Goal: Task Accomplishment & Management: Use online tool/utility

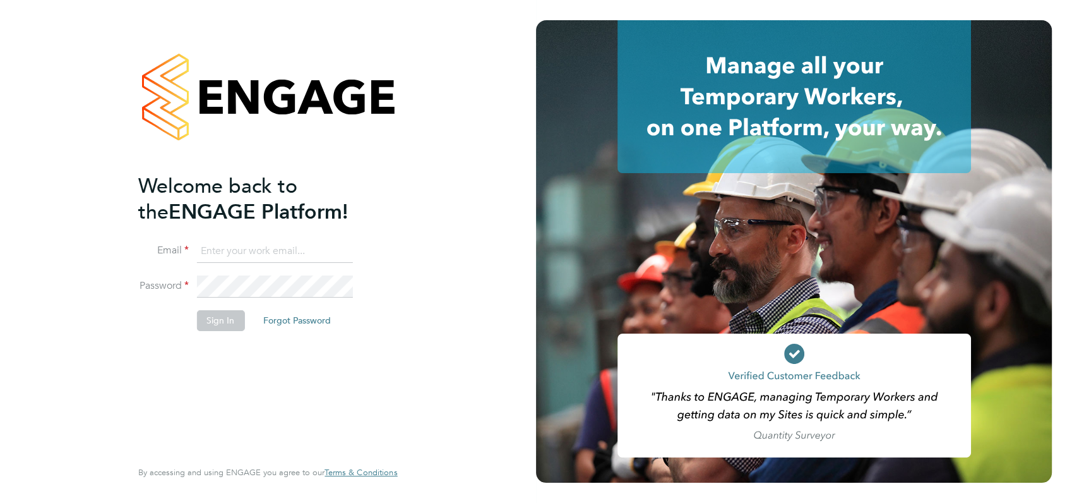
type input "[PERSON_NAME][EMAIL_ADDRESS][DOMAIN_NAME]"
click at [445, 197] on div "Welcome back to the ENGAGE Platform! Email [PERSON_NAME][EMAIL_ADDRESS][DOMAIN_…" at bounding box center [268, 251] width 536 height 503
click at [222, 320] on button "Sign In" at bounding box center [220, 320] width 48 height 20
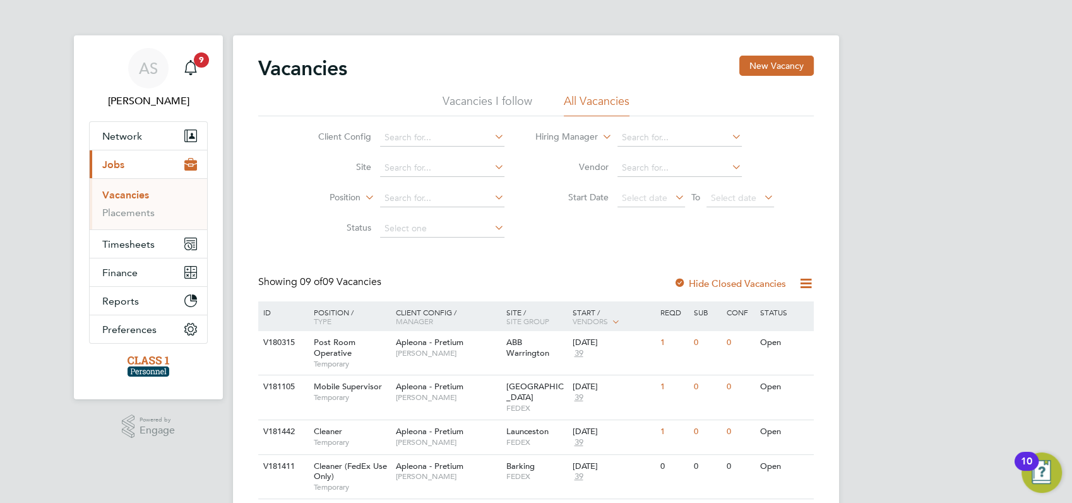
click at [899, 287] on div "AS [PERSON_NAME] Notifications 9 Applications: Network Businesses Sites Workers…" at bounding box center [536, 404] width 1072 height 809
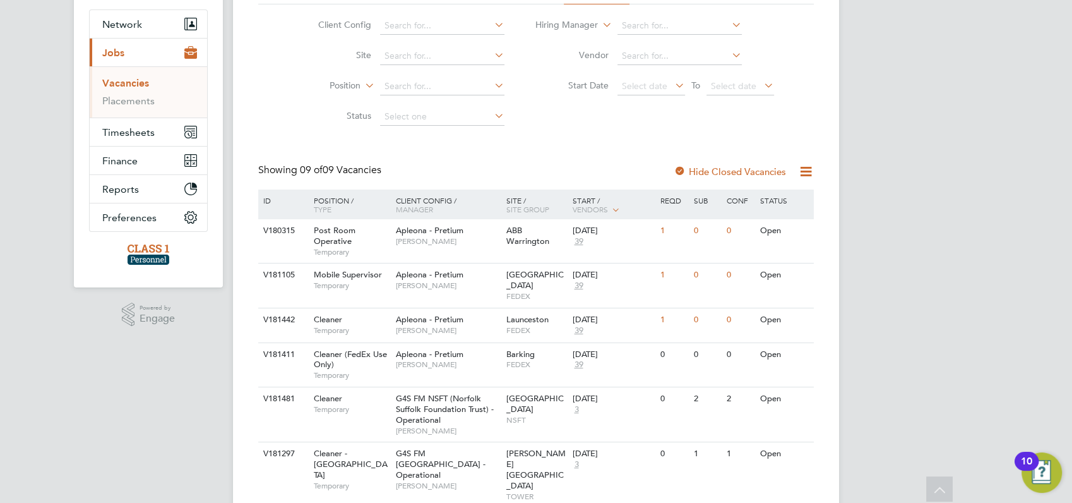
scroll to position [140, 0]
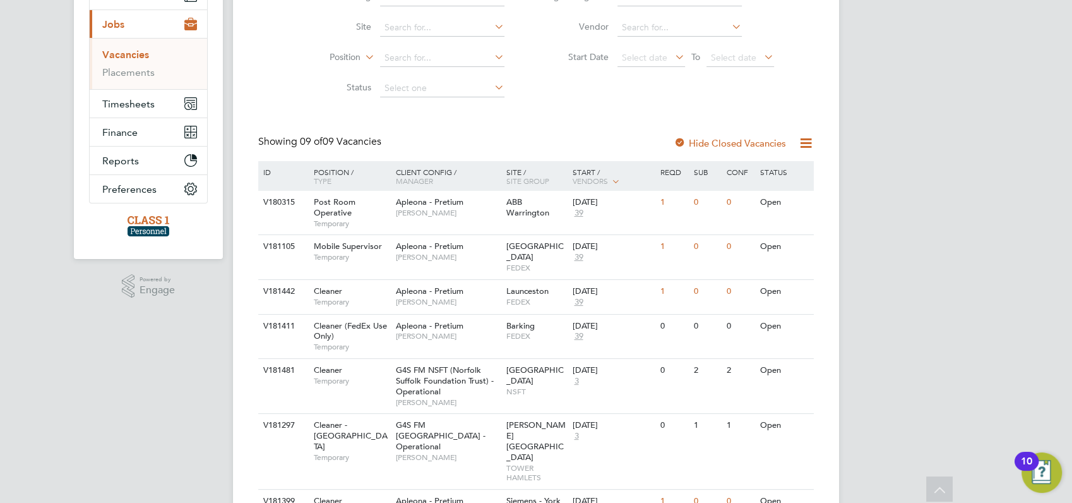
click at [119, 55] on link "Vacancies" at bounding box center [125, 55] width 47 height 12
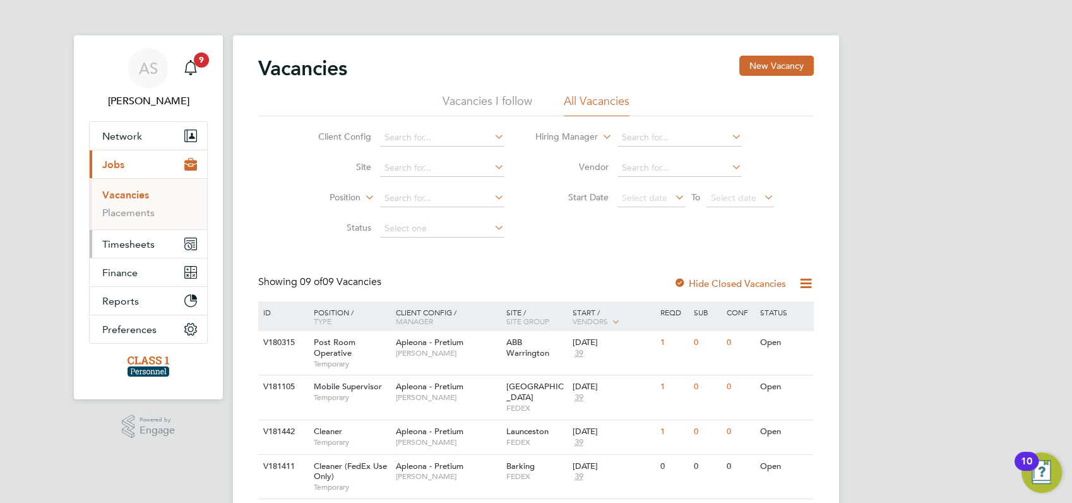
click at [117, 244] on span "Timesheets" at bounding box center [128, 244] width 52 height 12
click at [121, 224] on link "Timesheets" at bounding box center [128, 223] width 52 height 12
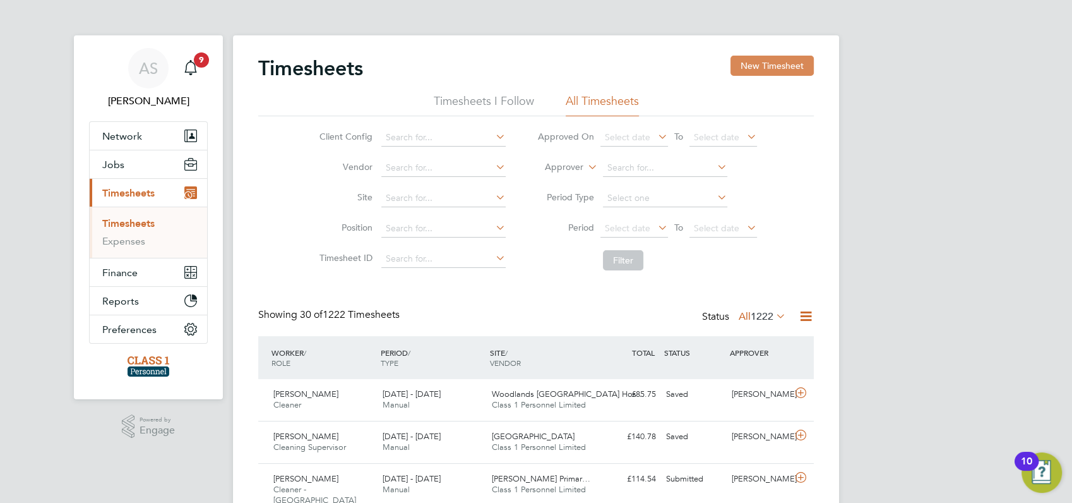
click at [773, 64] on button "New Timesheet" at bounding box center [772, 66] width 83 height 20
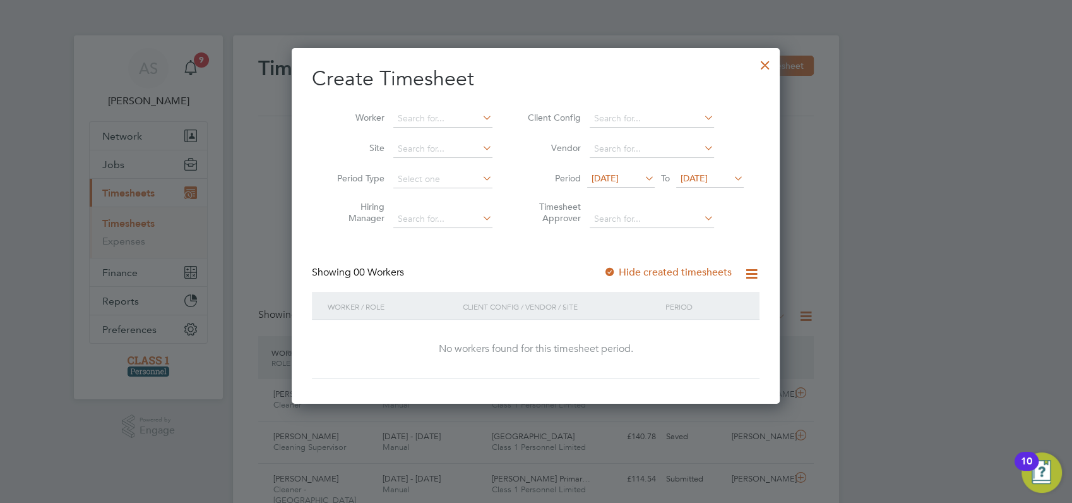
click at [618, 177] on span "[DATE]" at bounding box center [605, 177] width 27 height 11
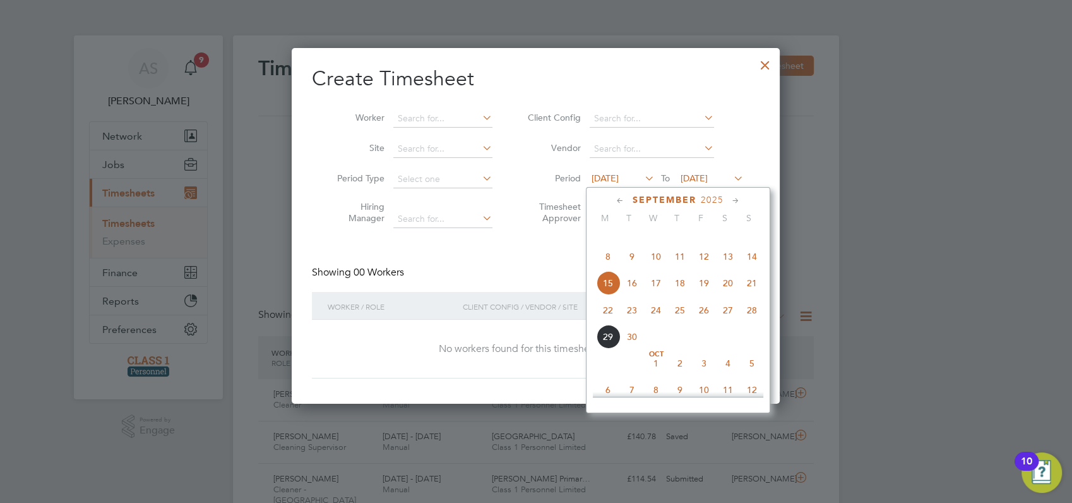
click at [604, 349] on span "29" at bounding box center [608, 337] width 24 height 24
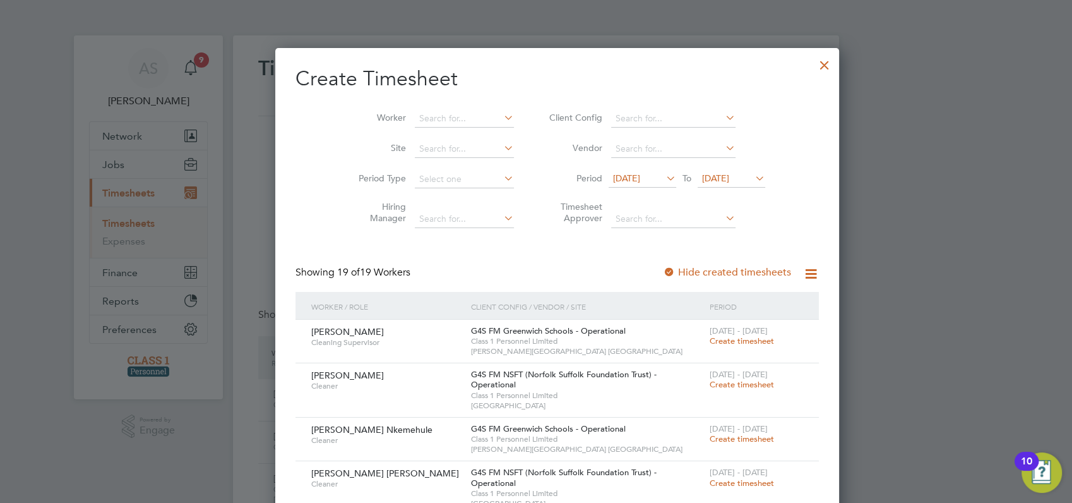
click at [950, 238] on div at bounding box center [536, 251] width 1072 height 503
